Goal: Transaction & Acquisition: Purchase product/service

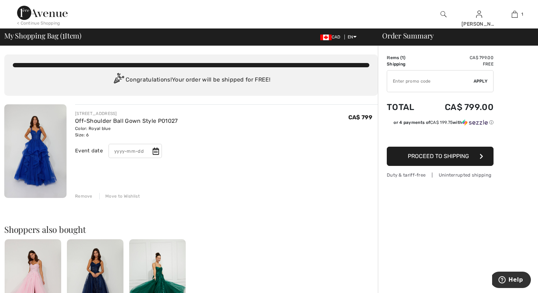
click at [459, 159] on span "Proceed to Shipping" at bounding box center [438, 156] width 61 height 7
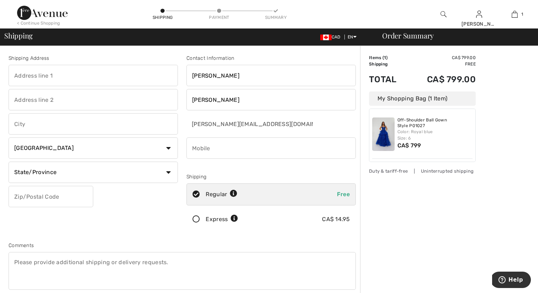
click at [138, 73] on input "text" at bounding box center [93, 75] width 169 height 21
type input "[STREET_ADDRESS]"
click at [58, 127] on input "text" at bounding box center [93, 123] width 169 height 21
type input "[GEOGRAPHIC_DATA]"
click at [69, 149] on select "Country [GEOGRAPHIC_DATA] [GEOGRAPHIC_DATA] [GEOGRAPHIC_DATA] [GEOGRAPHIC_DATA]…" at bounding box center [93, 147] width 169 height 21
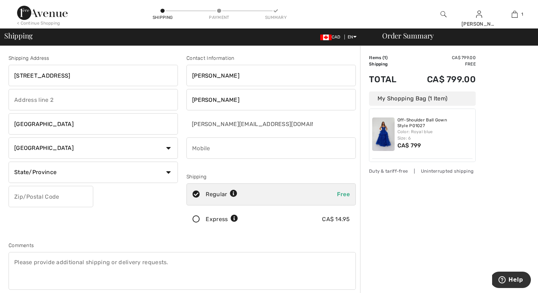
click at [122, 167] on select "State/Province [GEOGRAPHIC_DATA] [GEOGRAPHIC_DATA] [GEOGRAPHIC_DATA] [GEOGRAPHI…" at bounding box center [93, 172] width 169 height 21
select select "PE"
click at [9, 162] on select "State/Province [GEOGRAPHIC_DATA] [GEOGRAPHIC_DATA] [GEOGRAPHIC_DATA] [GEOGRAPHI…" at bounding box center [93, 172] width 169 height 21
click at [80, 195] on input "text" at bounding box center [51, 196] width 85 height 21
type input "C1E2G7"
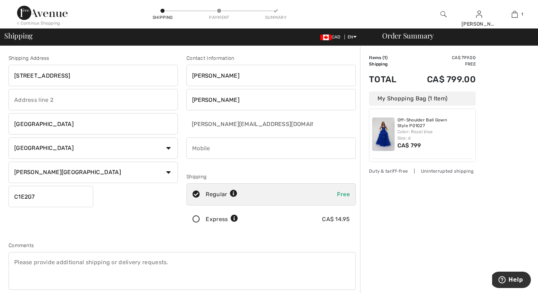
click at [225, 152] on input "phone" at bounding box center [270, 147] width 169 height 21
type input "9029165271"
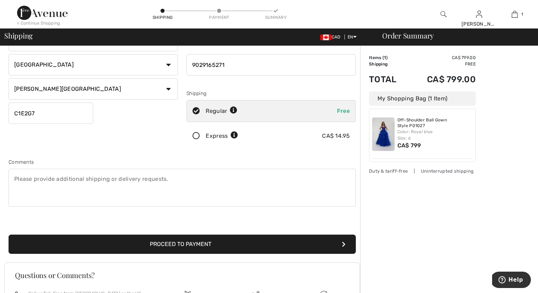
scroll to position [93, 0]
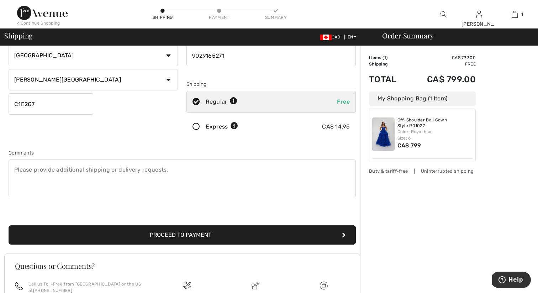
click at [151, 234] on button "Proceed to Payment" at bounding box center [182, 234] width 347 height 19
